Goal: Check status: Check status

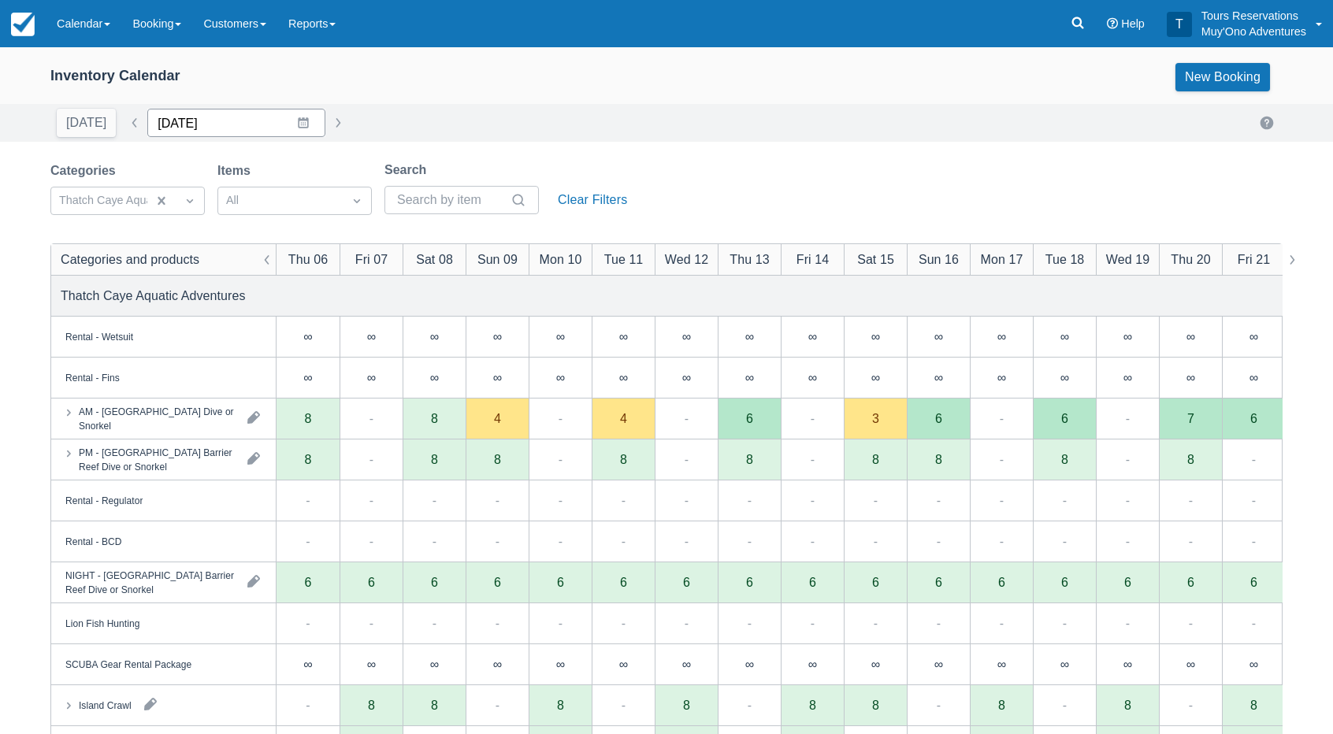
click at [207, 120] on input "[DATE]" at bounding box center [236, 123] width 178 height 28
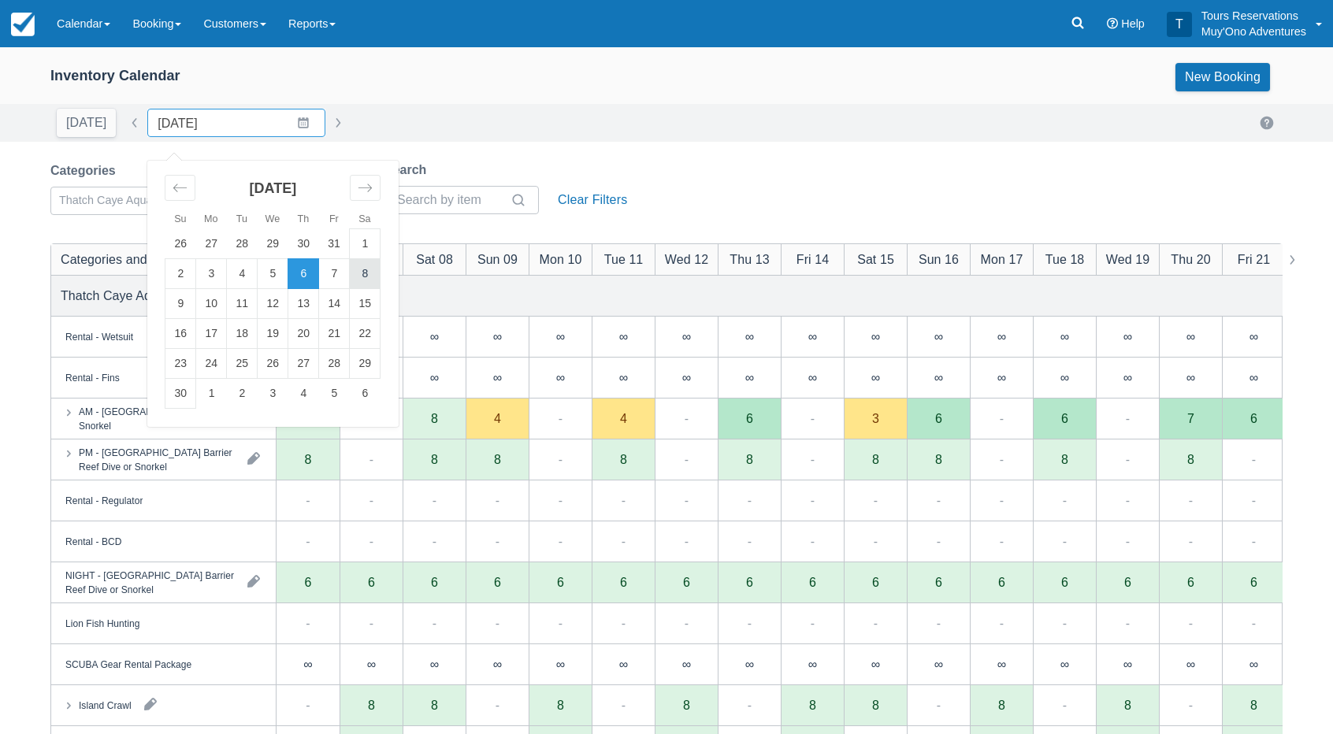
click at [354, 276] on td "8" at bounding box center [365, 274] width 31 height 30
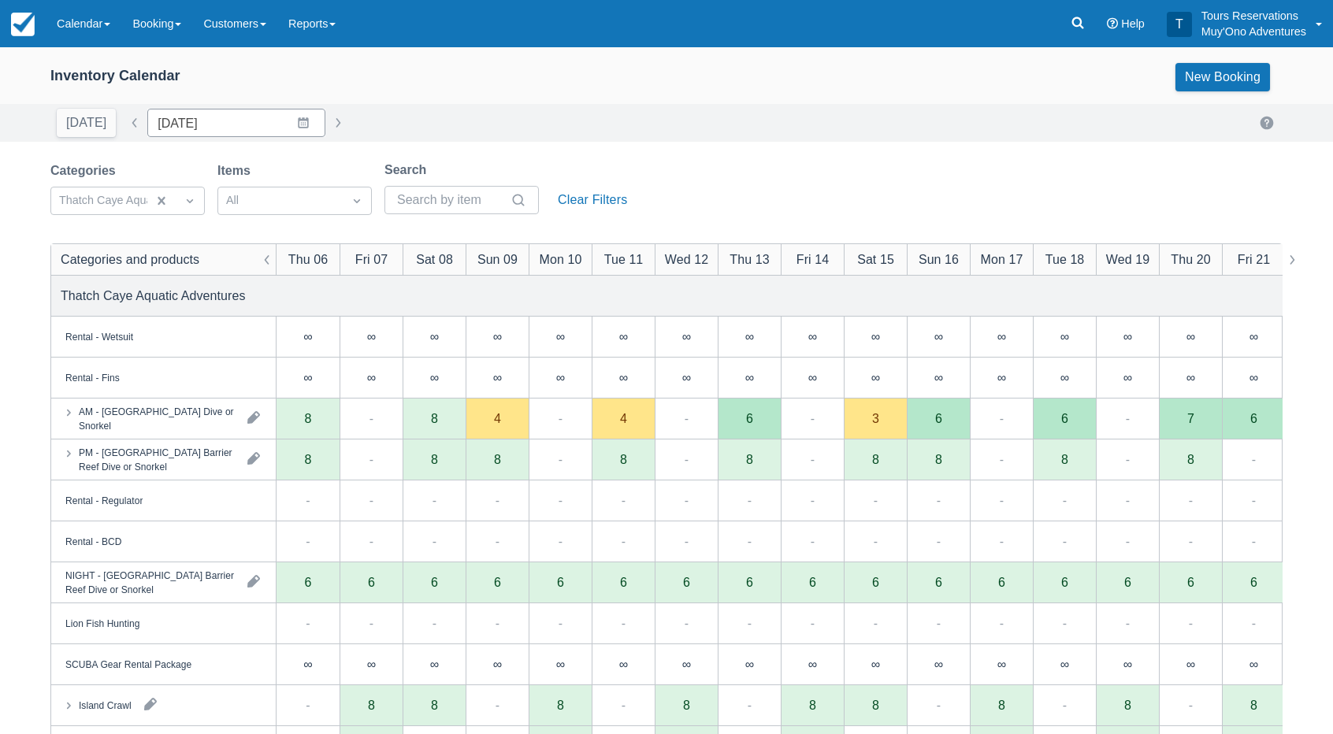
type input "11/08/25"
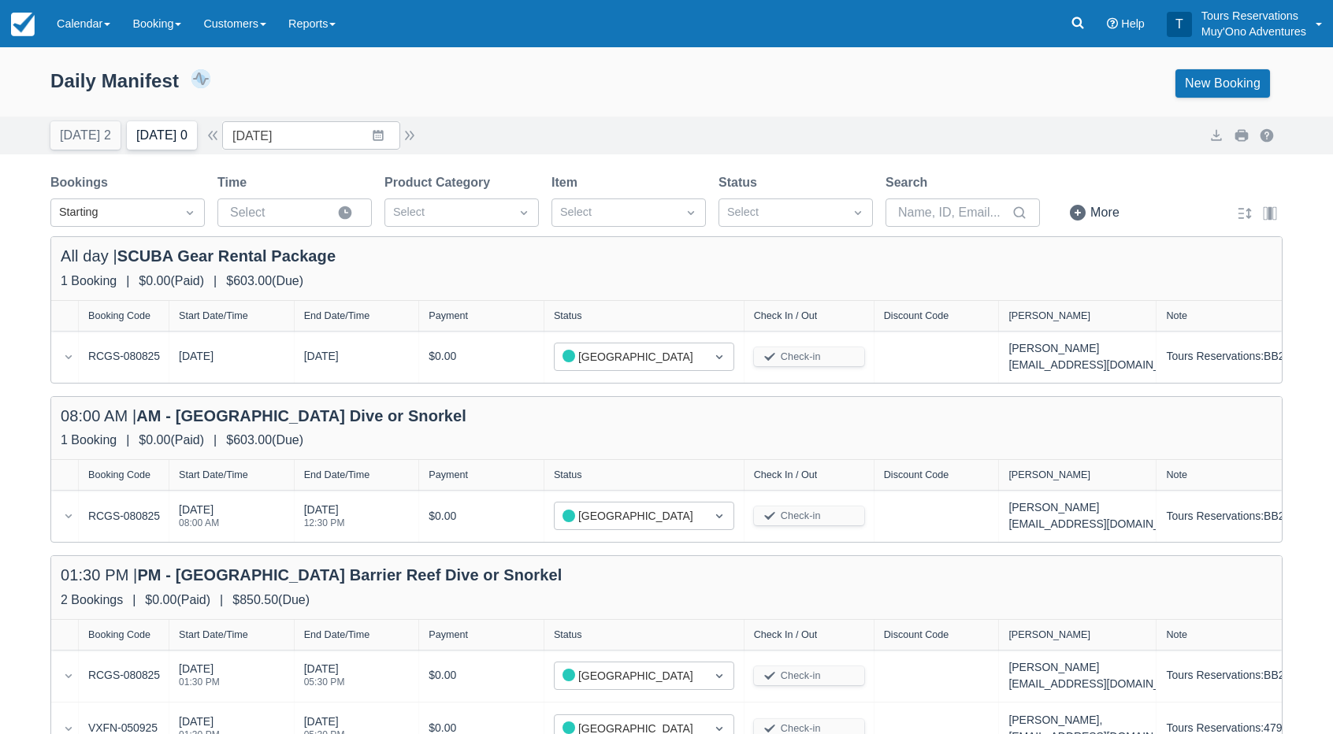
click at [143, 136] on button "Tomorrow 0" at bounding box center [162, 135] width 70 height 28
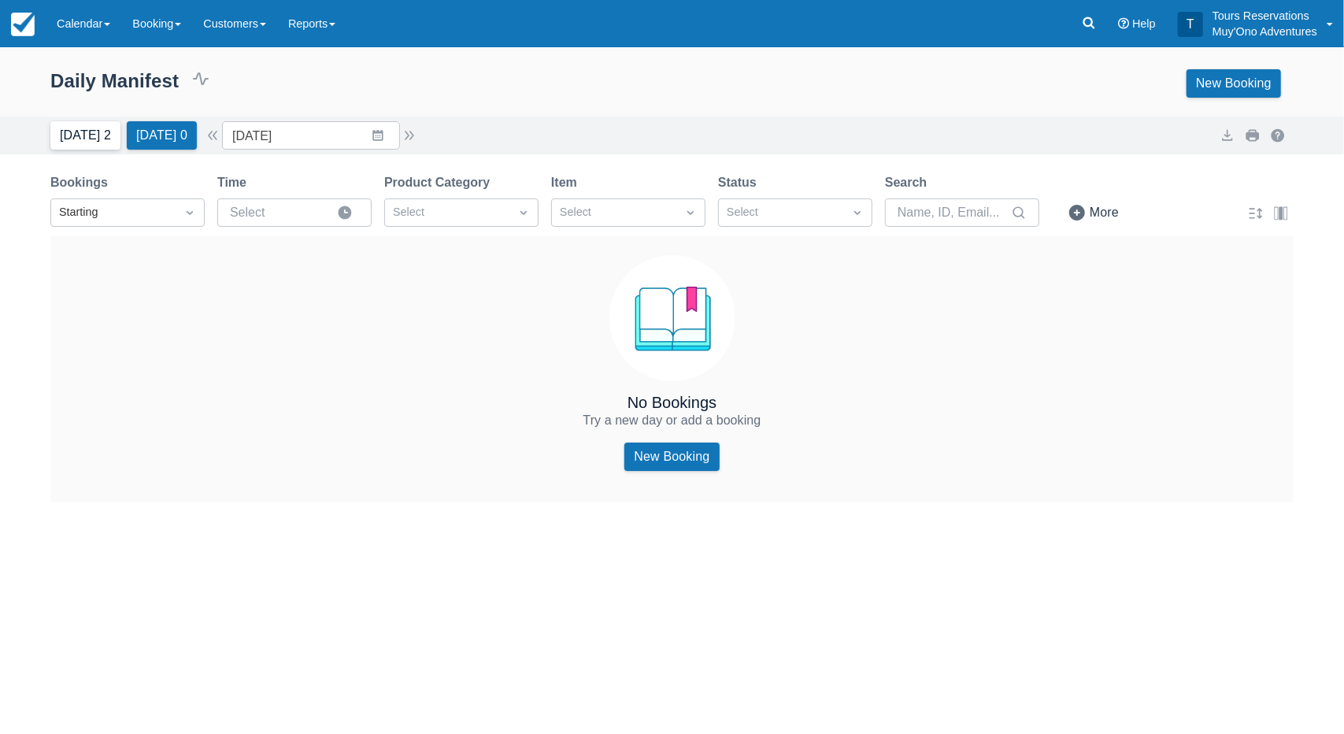
click at [83, 135] on button "Today 2" at bounding box center [85, 135] width 70 height 28
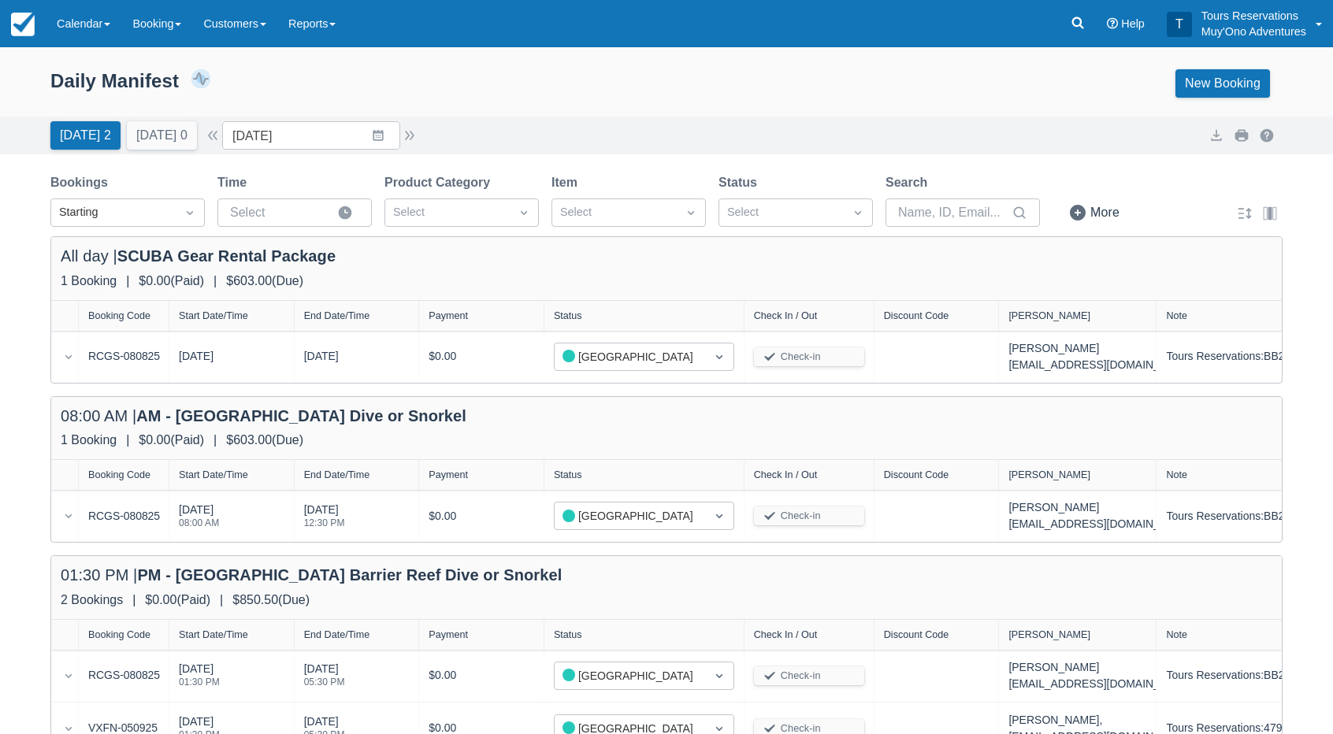
click at [175, 140] on button "Tomorrow 0" at bounding box center [162, 135] width 70 height 28
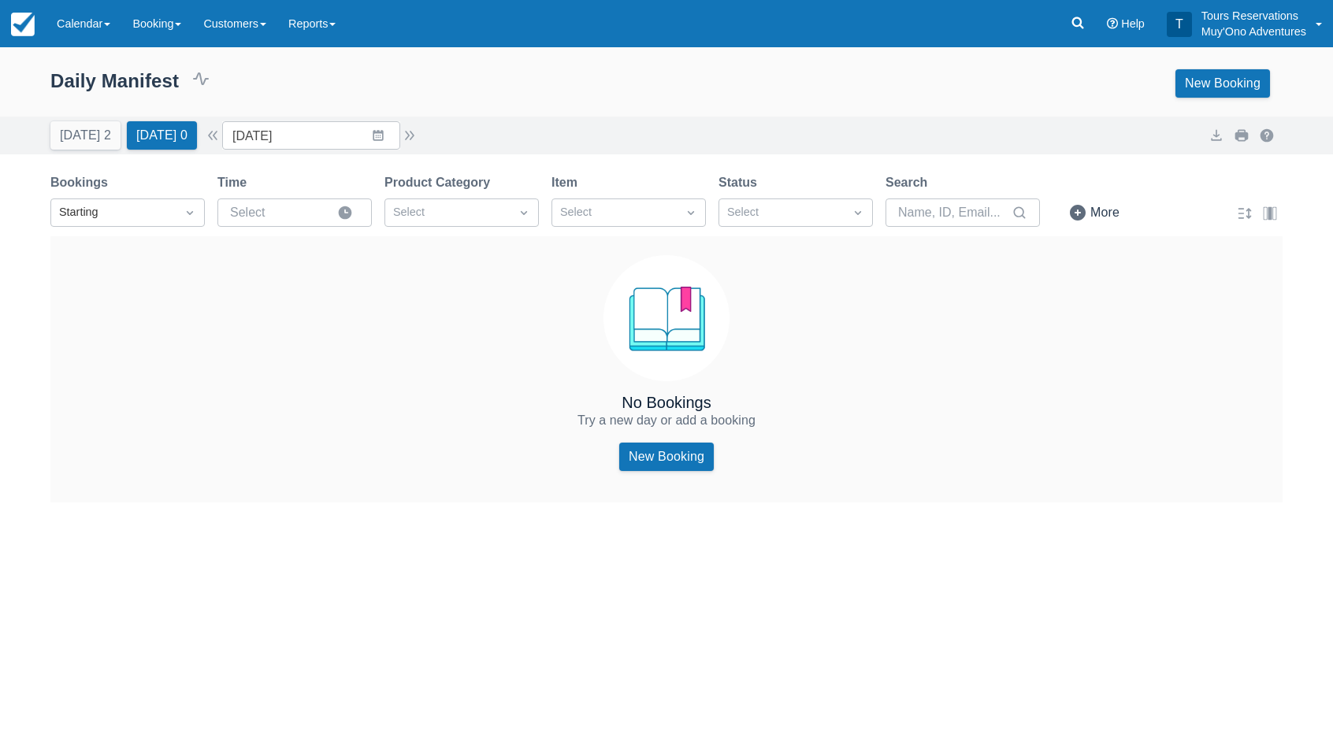
type input "09/08/25"
click at [591, 102] on div "Daily Manifest 0 Bookings $0.00 Booking Revenue View Revenue Report New Booking" at bounding box center [666, 87] width 1333 height 60
